Goal: Transaction & Acquisition: Purchase product/service

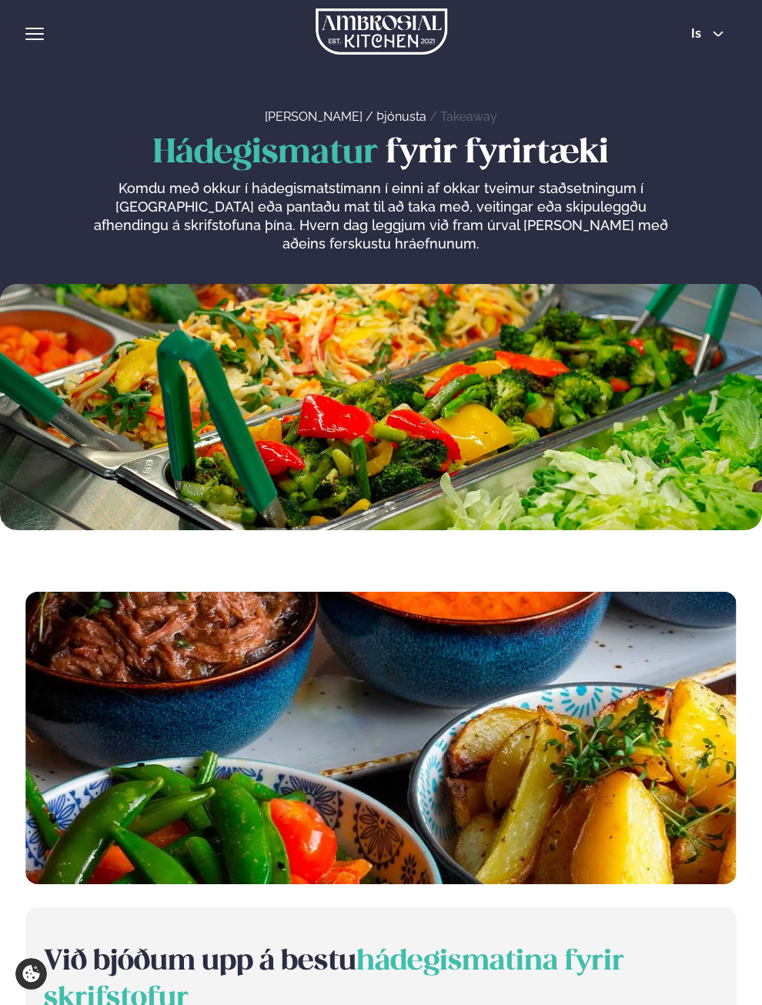
click at [706, 42] on div "Þjónusta Hádegismatur fyrir fyrirtæki Fyrirtækja veitingar Einkapartý Matseðill…" at bounding box center [381, 31] width 762 height 62
click at [716, 35] on icon at bounding box center [718, 34] width 10 height 5
click at [705, 59] on link "en" at bounding box center [708, 61] width 58 height 31
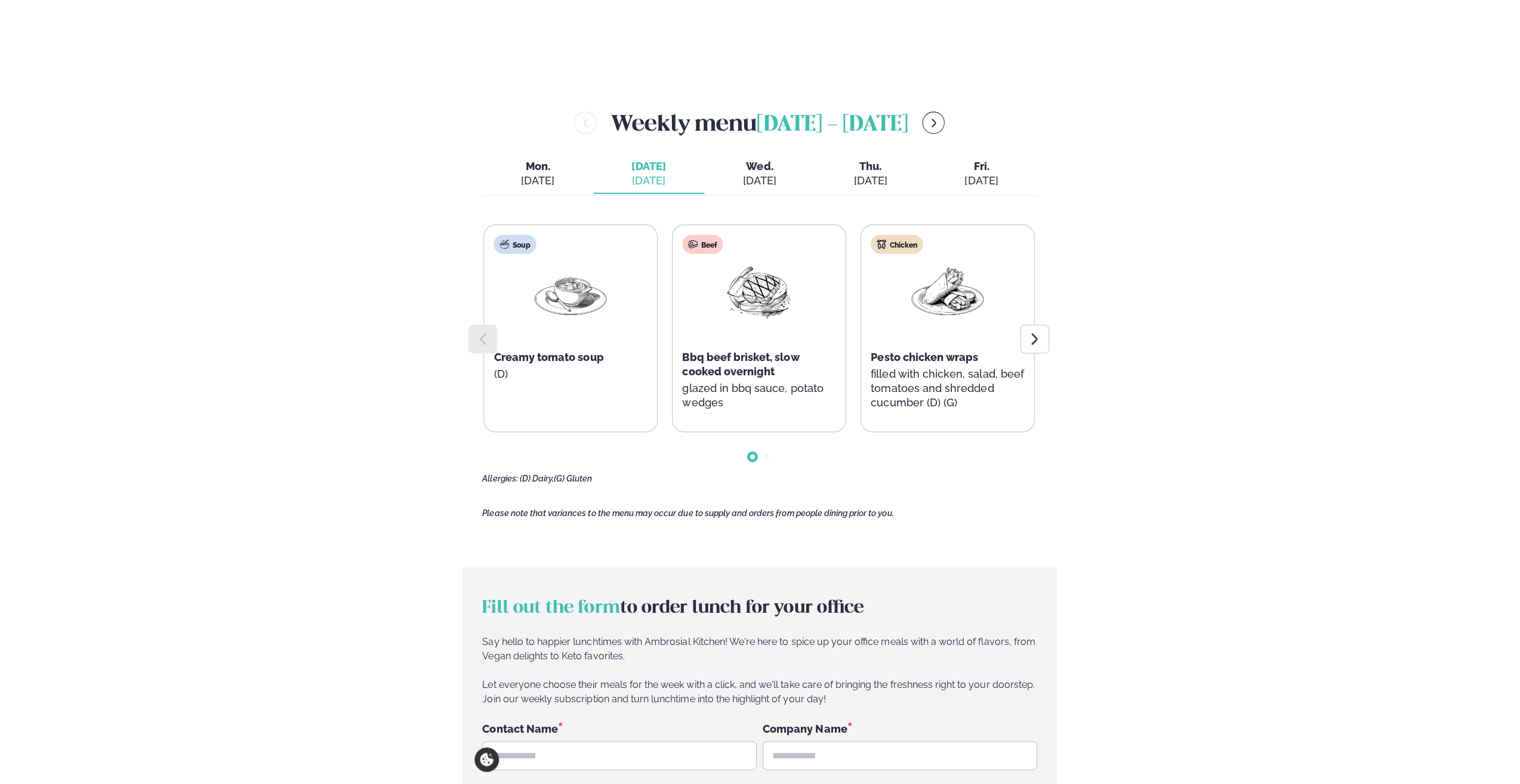
scroll to position [1372, 0]
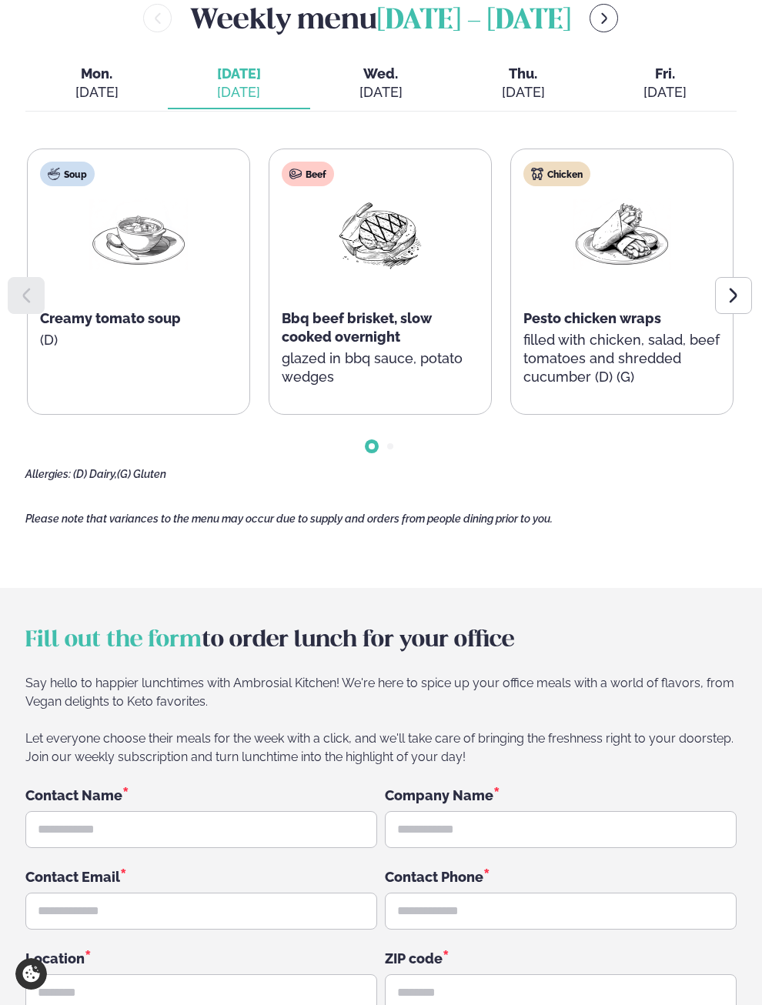
click at [657, 86] on div "[DATE]" at bounding box center [666, 92] width 118 height 18
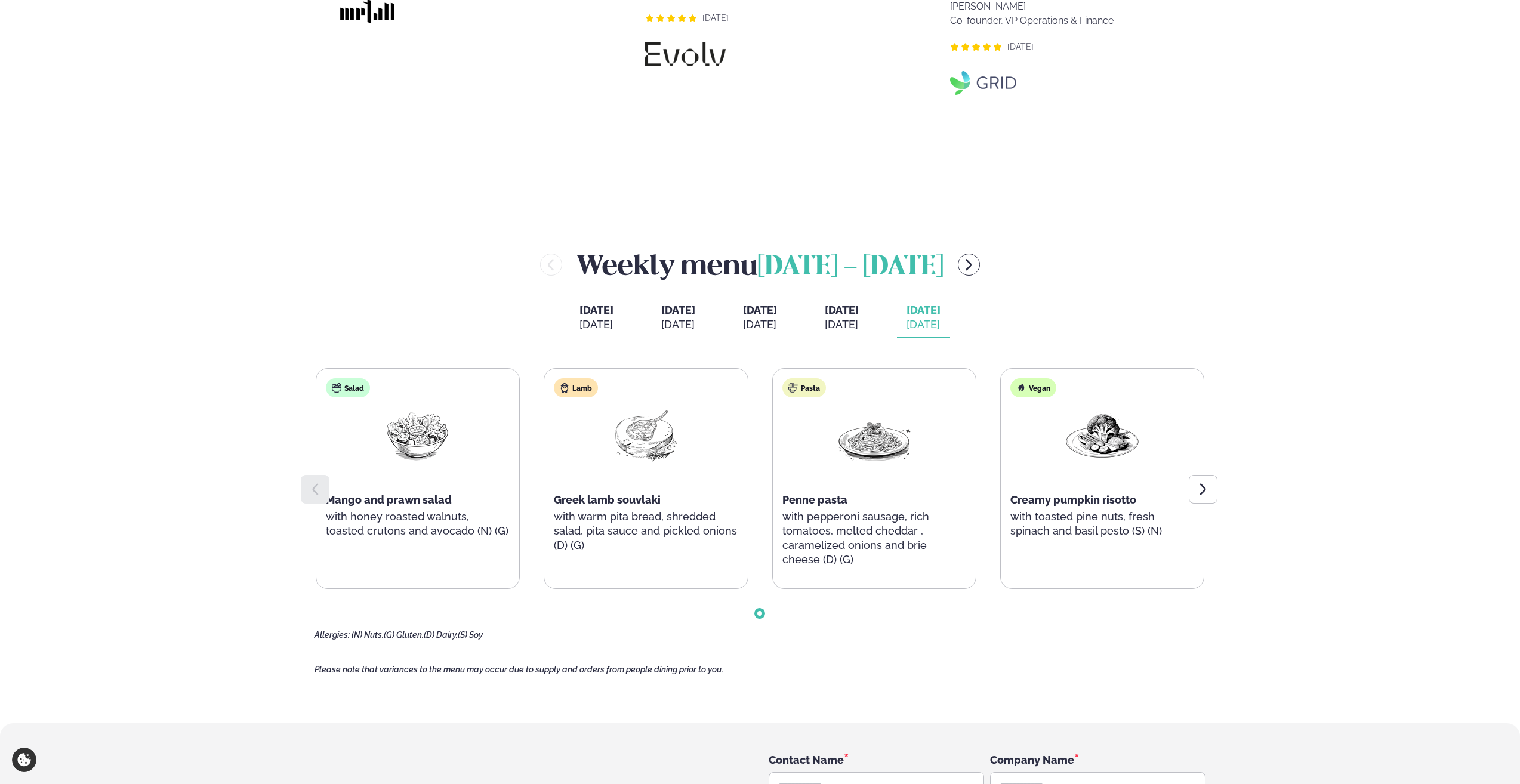
click at [194, 565] on div "Services Lunch for companies Corporate catering Private Party Menu Dalvegur 30 …" at bounding box center [760, 97] width 1520 height 2938
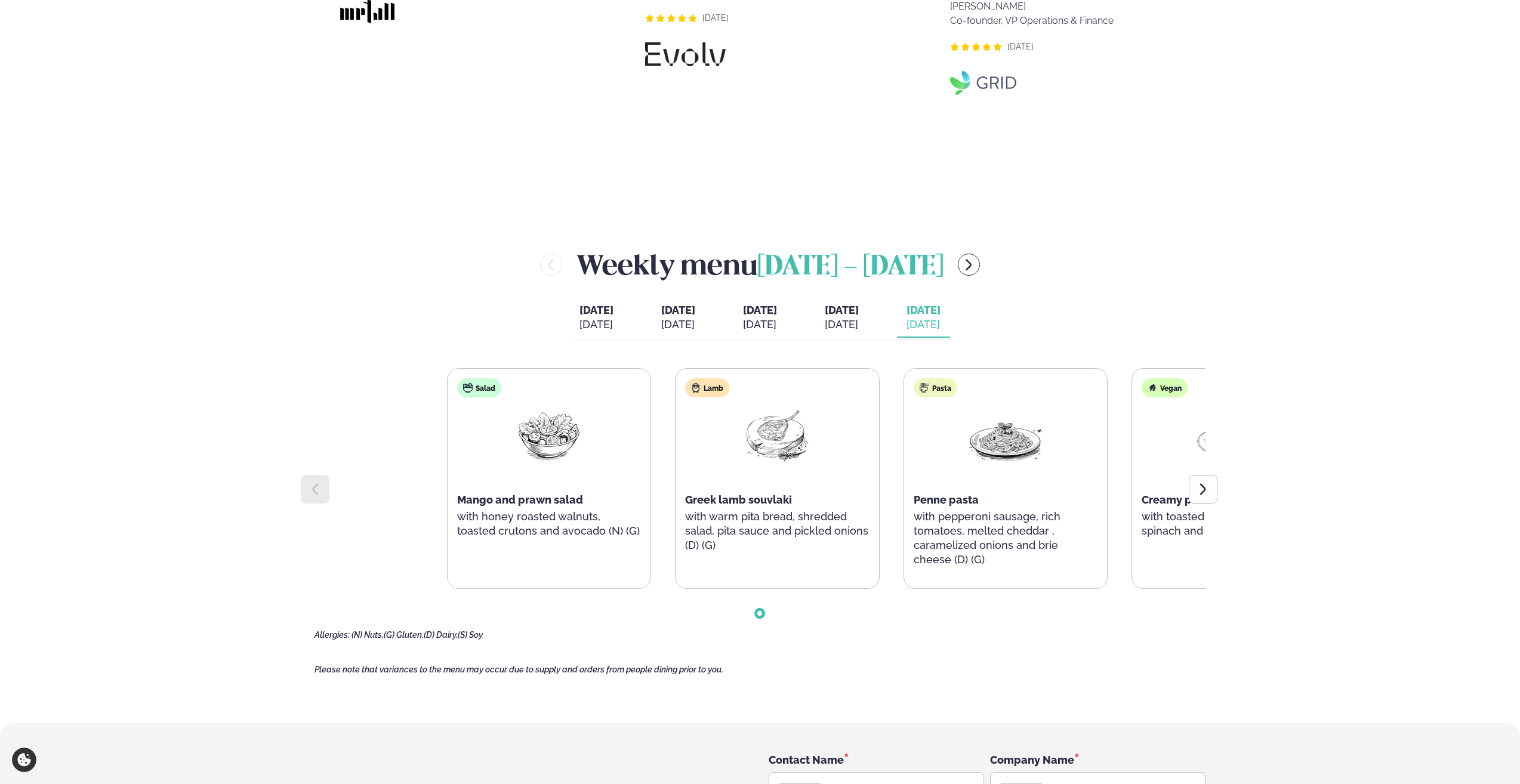
click at [748, 559] on div "Salad Mango and prawn salad with honey roasted walnuts, toasted crutons and avo…" at bounding box center [891, 478] width 888 height 221
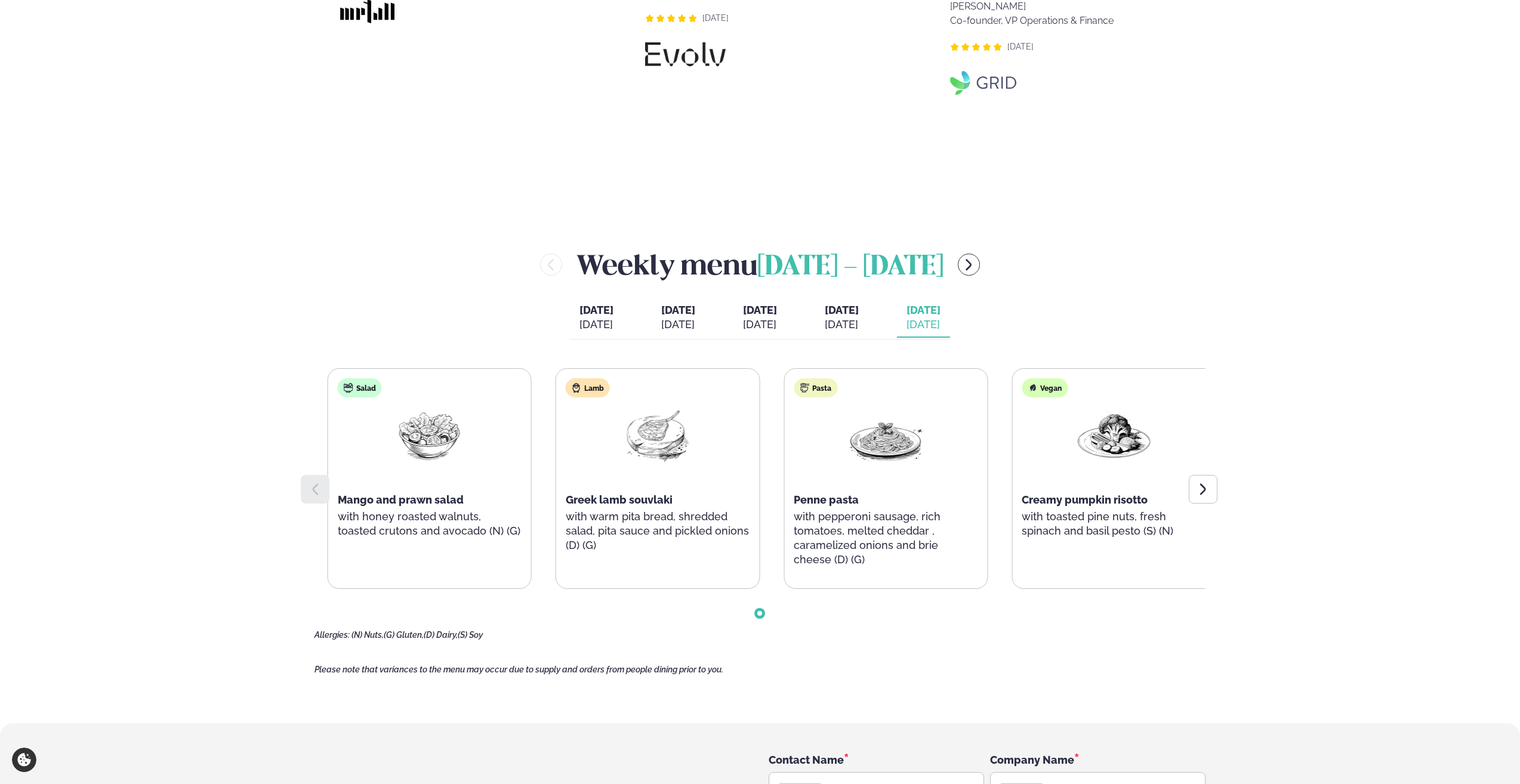
click at [457, 520] on p "with honey roasted walnuts, toasted crutons and avocado (N) (G)" at bounding box center [429, 523] width 184 height 29
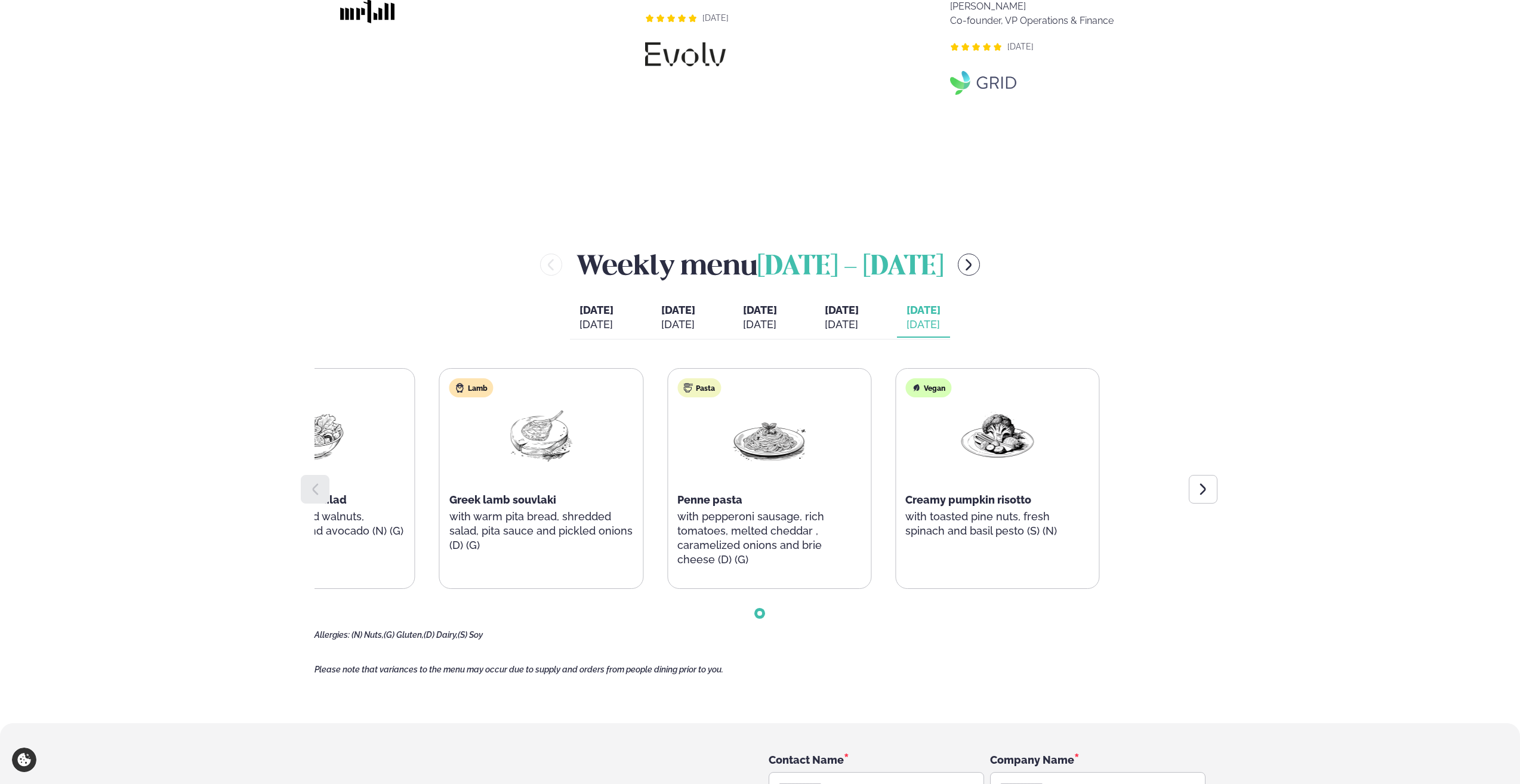
click at [874, 779] on html "About cookies on this site We use cookies to collect and analyse information on…" at bounding box center [760, 97] width 1520 height 2938
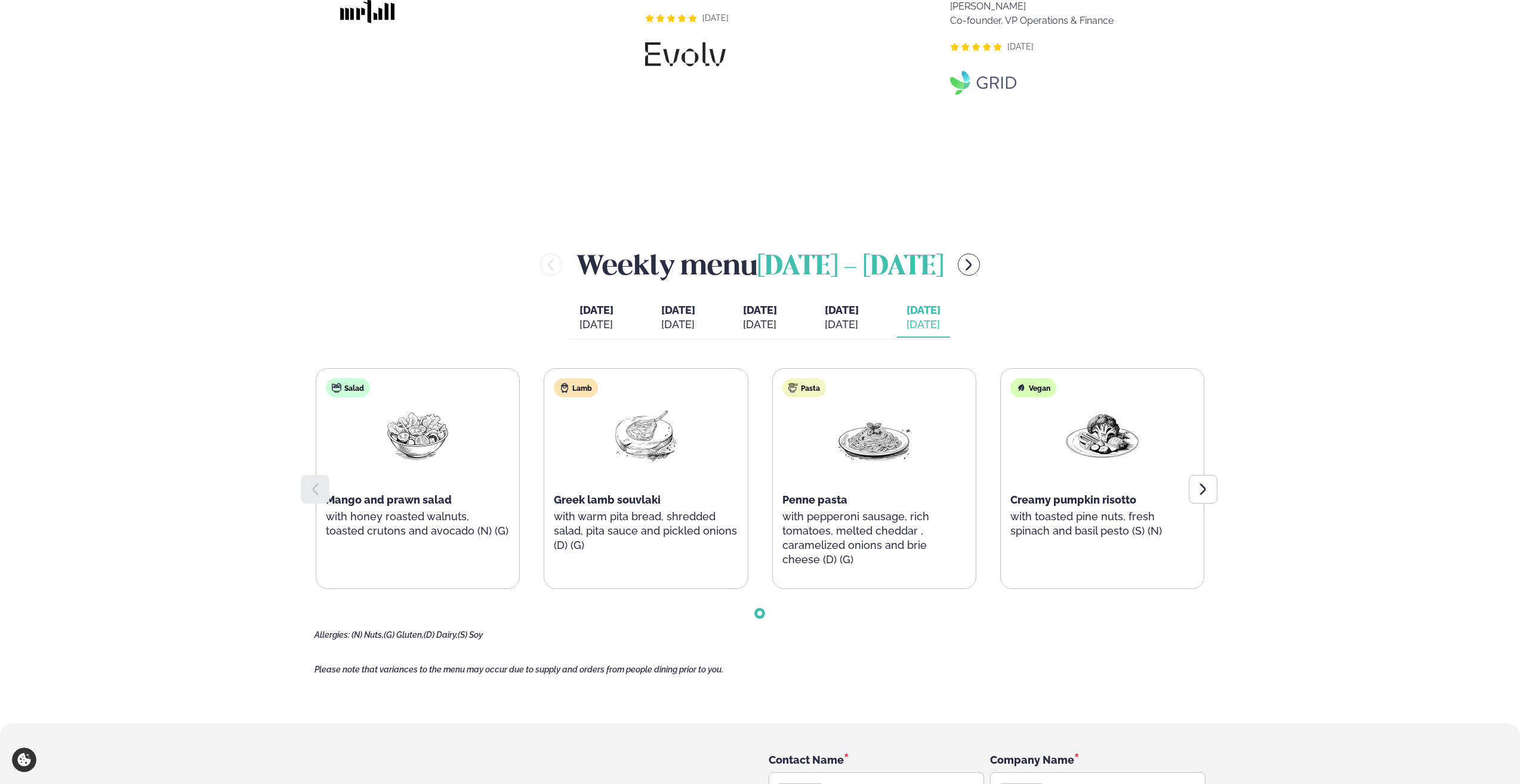
click at [925, 176] on div "Ambrosial Kitchen er veitingastaður fyrir sælkera [PERSON_NAME] er mikils [PERS…" at bounding box center [1065, 32] width 281 height 332
click at [925, 493] on div at bounding box center [1203, 489] width 29 height 29
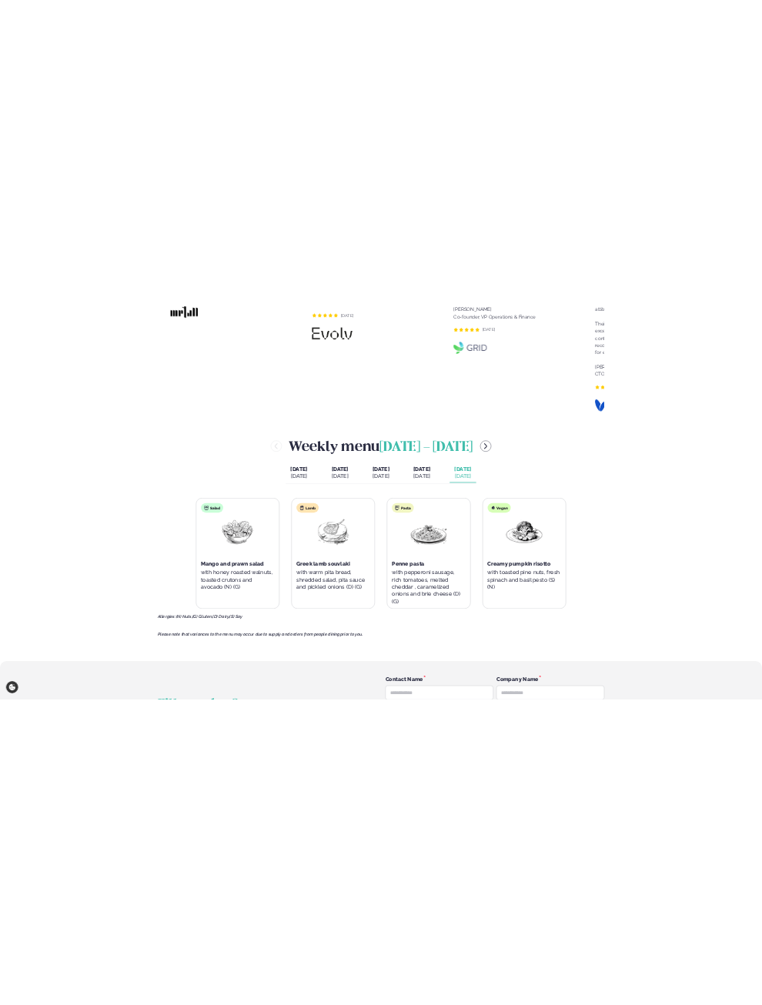
scroll to position [1789, 0]
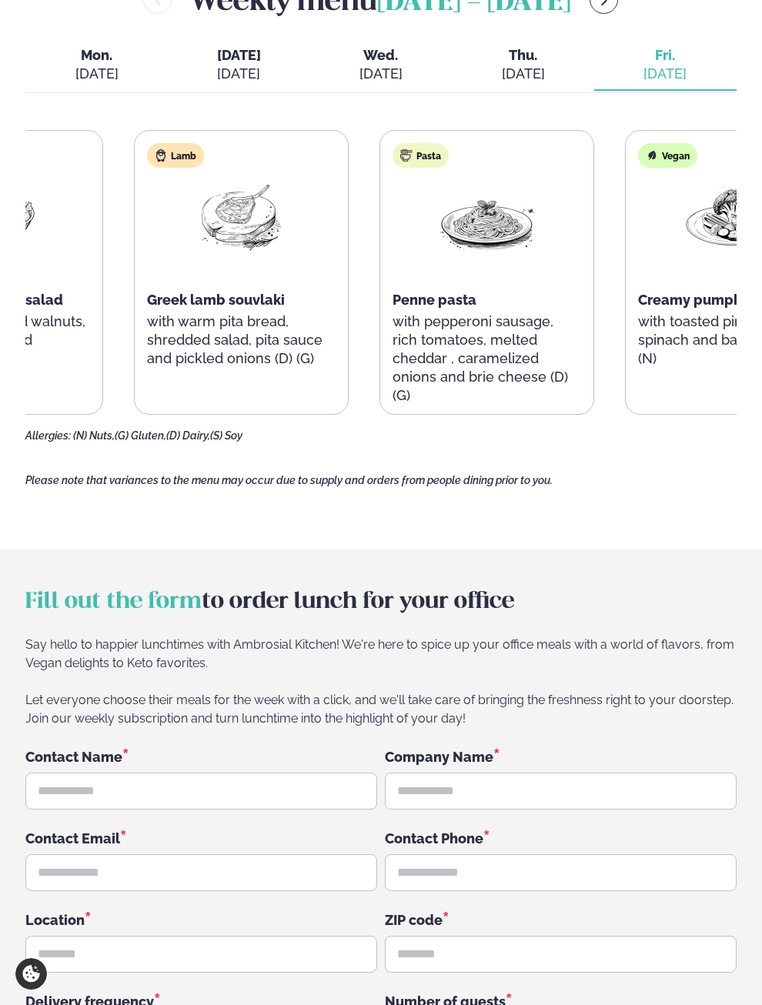
click at [0, 199] on html "About cookies on this site We use cookies to collect and analyse information on…" at bounding box center [381, 105] width 762 height 3789
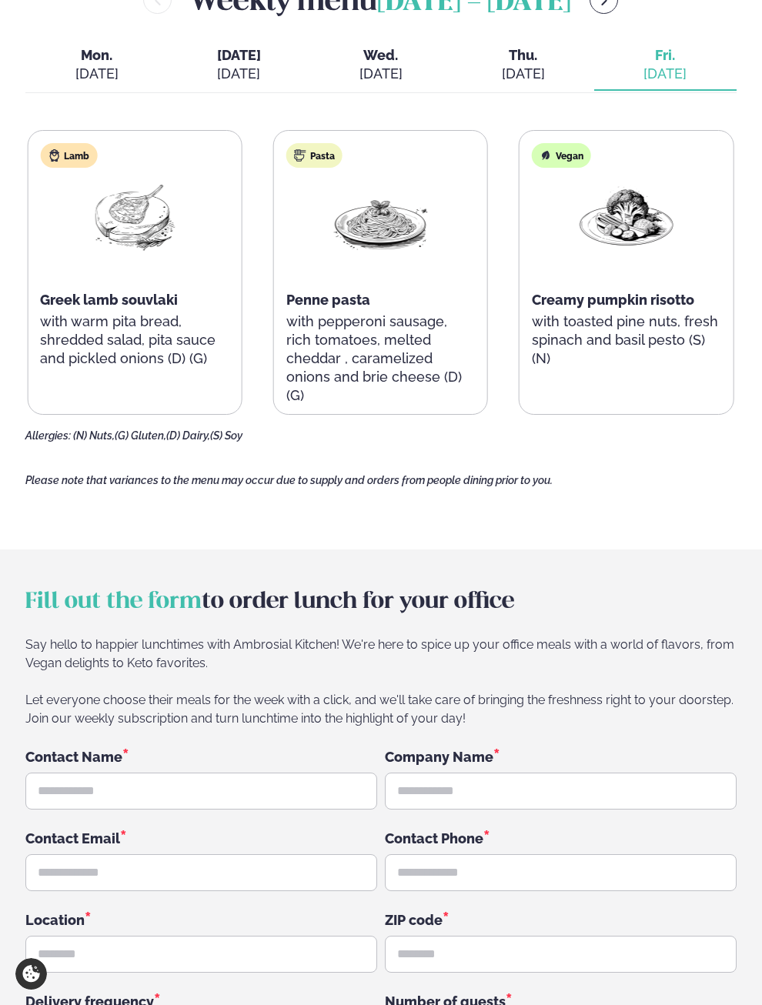
click at [489, 283] on div "Salad Mango and prawn salad with honey roasted walnuts, toasted crutons and avo…" at bounding box center [135, 272] width 708 height 285
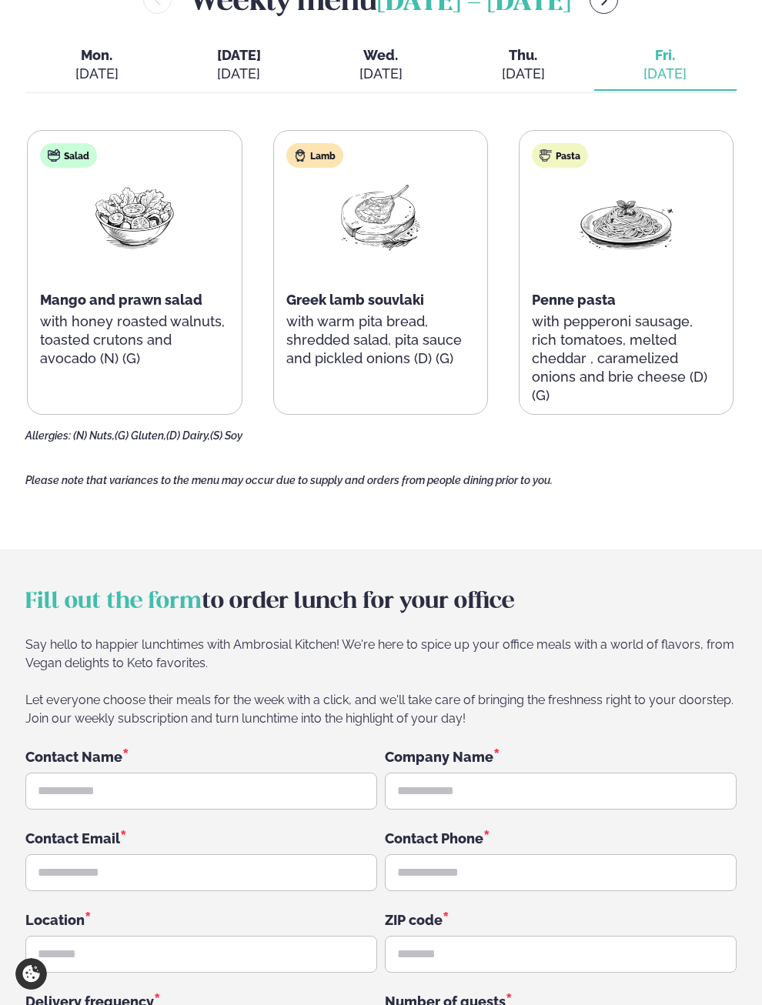
click at [643, 303] on div "Penne pasta" at bounding box center [626, 300] width 189 height 18
